Goal: Use online tool/utility

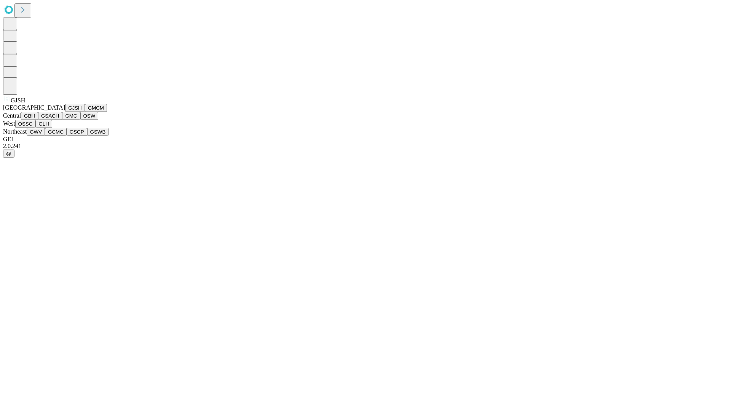
click at [65, 112] on button "GJSH" at bounding box center [75, 108] width 20 height 8
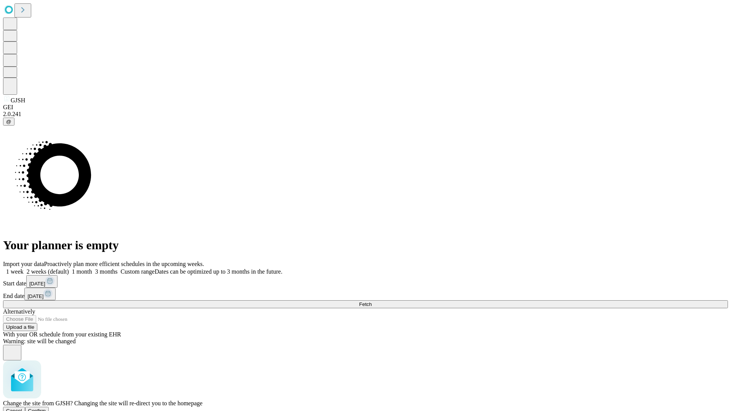
click at [46, 408] on span "Confirm" at bounding box center [37, 411] width 18 height 6
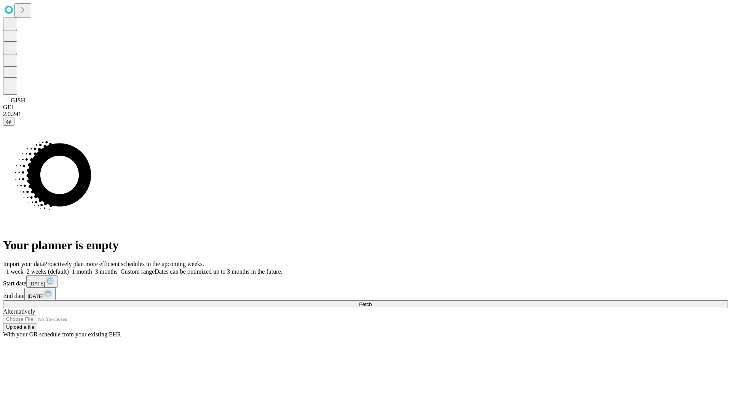
click at [24, 268] on label "1 week" at bounding box center [13, 271] width 21 height 6
click at [371, 301] on span "Fetch" at bounding box center [365, 304] width 13 height 6
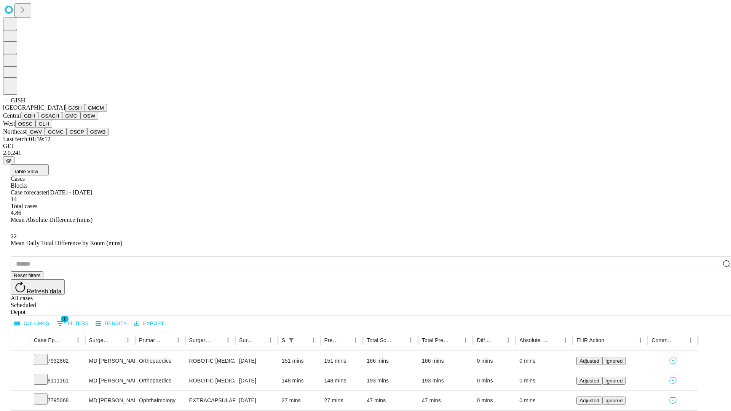
click at [85, 112] on button "GMCM" at bounding box center [96, 108] width 22 height 8
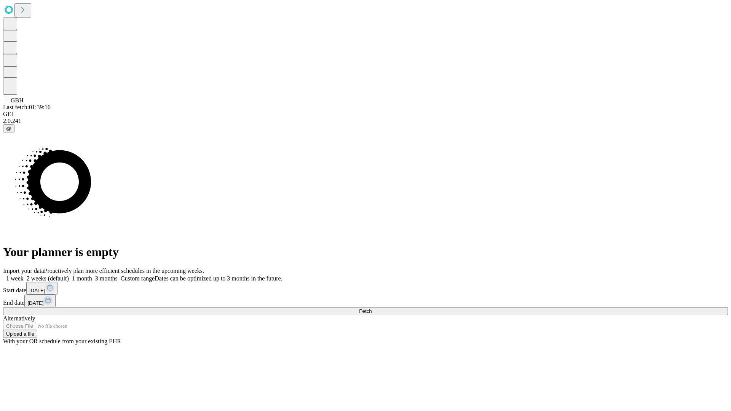
click at [24, 275] on label "1 week" at bounding box center [13, 278] width 21 height 6
click at [371, 308] on span "Fetch" at bounding box center [365, 311] width 13 height 6
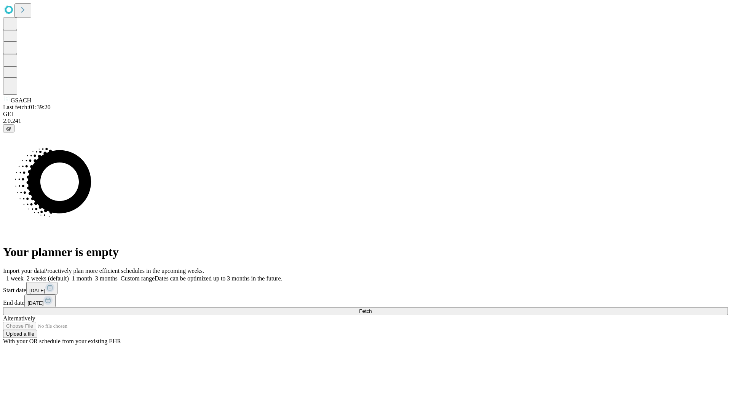
click at [24, 275] on label "1 week" at bounding box center [13, 278] width 21 height 6
click at [371, 308] on span "Fetch" at bounding box center [365, 311] width 13 height 6
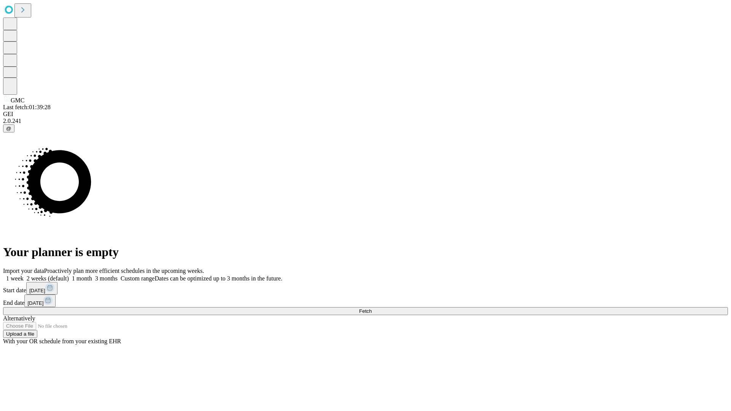
click at [24, 275] on label "1 week" at bounding box center [13, 278] width 21 height 6
click at [371, 308] on span "Fetch" at bounding box center [365, 311] width 13 height 6
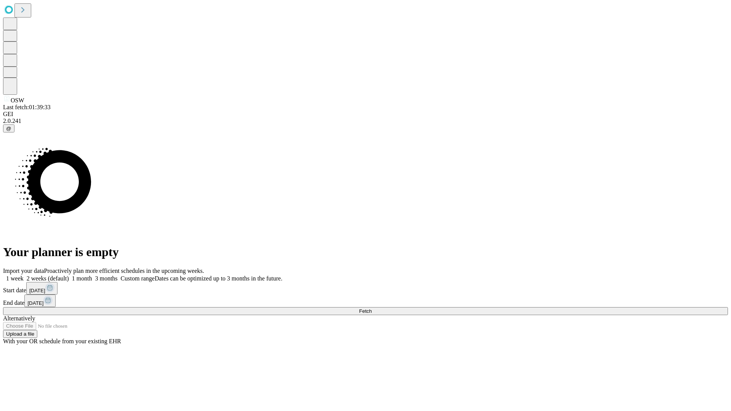
click at [24, 275] on label "1 week" at bounding box center [13, 278] width 21 height 6
click at [371, 308] on span "Fetch" at bounding box center [365, 311] width 13 height 6
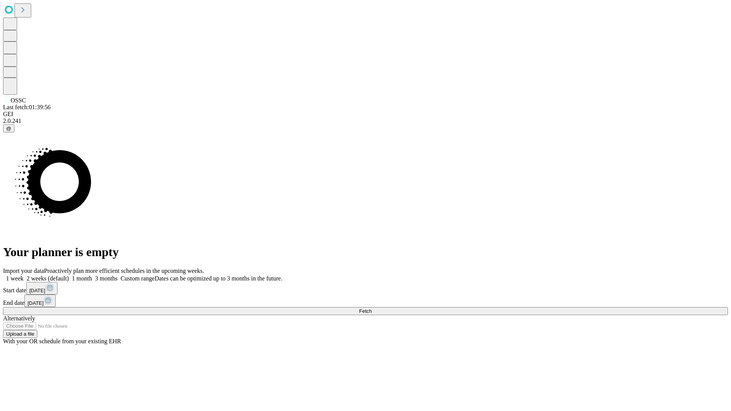
click at [24, 275] on label "1 week" at bounding box center [13, 278] width 21 height 6
click at [371, 308] on span "Fetch" at bounding box center [365, 311] width 13 height 6
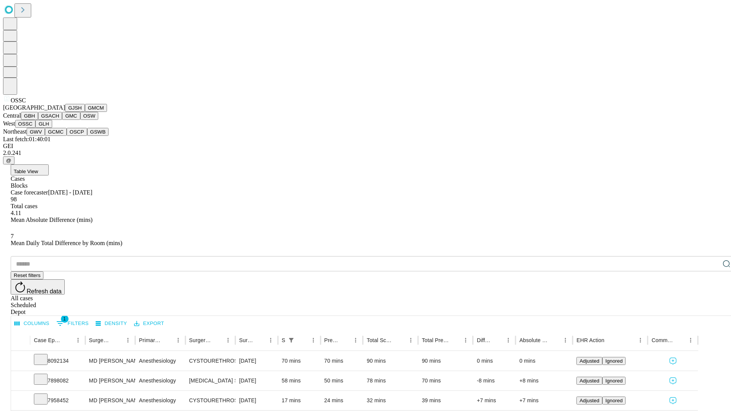
click at [52, 128] on button "GLH" at bounding box center [43, 124] width 16 height 8
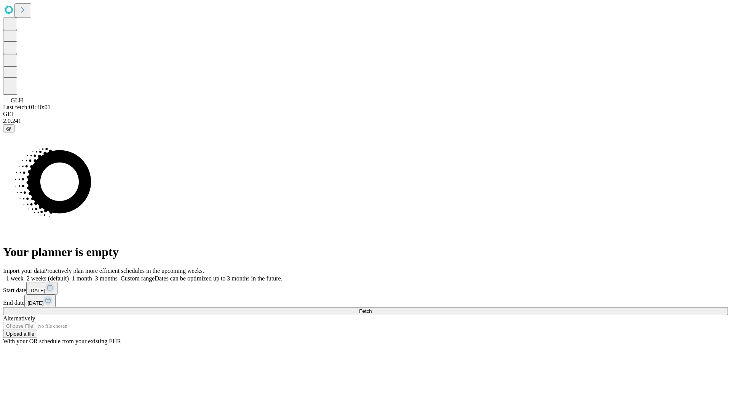
click at [24, 275] on label "1 week" at bounding box center [13, 278] width 21 height 6
click at [371, 308] on span "Fetch" at bounding box center [365, 311] width 13 height 6
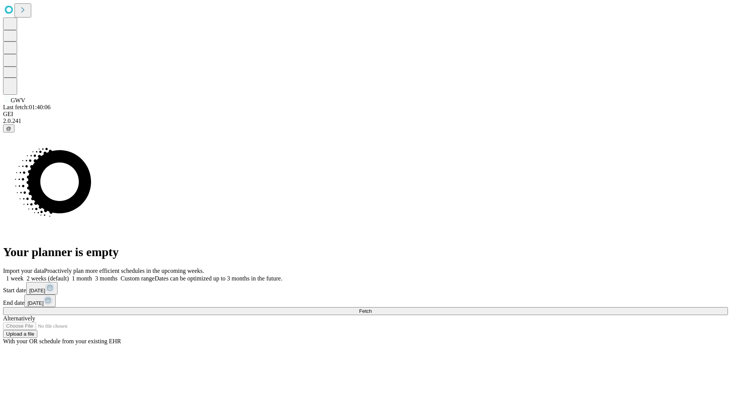
click at [24, 275] on label "1 week" at bounding box center [13, 278] width 21 height 6
click at [371, 308] on span "Fetch" at bounding box center [365, 311] width 13 height 6
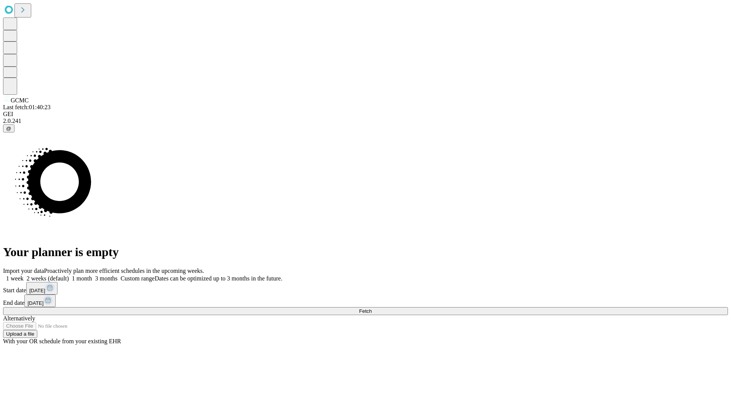
click at [24, 275] on label "1 week" at bounding box center [13, 278] width 21 height 6
click at [371, 308] on span "Fetch" at bounding box center [365, 311] width 13 height 6
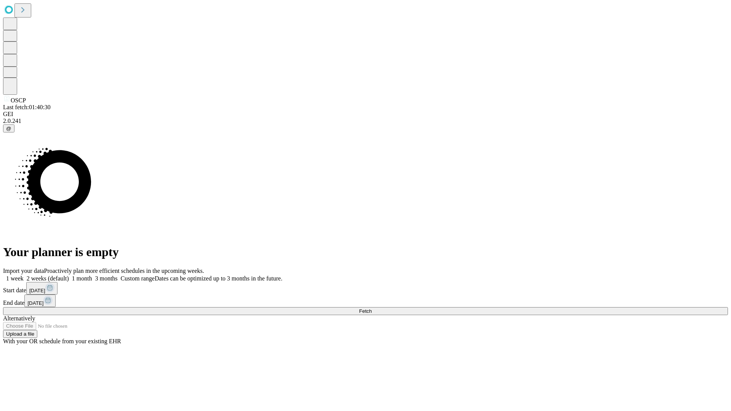
click at [24, 275] on label "1 week" at bounding box center [13, 278] width 21 height 6
click at [371, 308] on span "Fetch" at bounding box center [365, 311] width 13 height 6
